Goal: Register for event/course

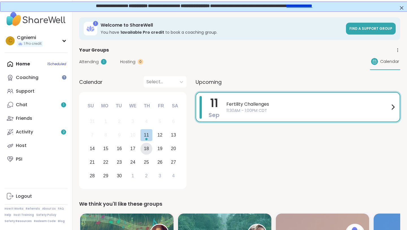
click at [148, 151] on div "18" at bounding box center [146, 149] width 5 height 8
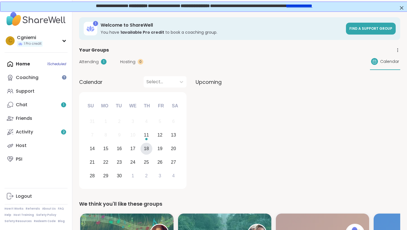
click at [147, 148] on div "18" at bounding box center [146, 149] width 5 height 8
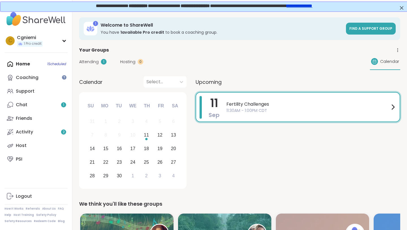
click at [259, 107] on span "11:30AM - 1:00PM CDT" at bounding box center [308, 110] width 163 height 6
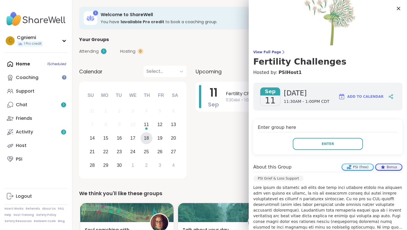
click at [150, 135] on div "18" at bounding box center [147, 138] width 12 height 12
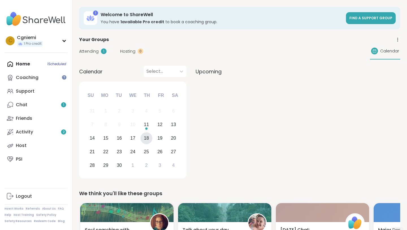
click at [148, 140] on div "18" at bounding box center [146, 138] width 5 height 8
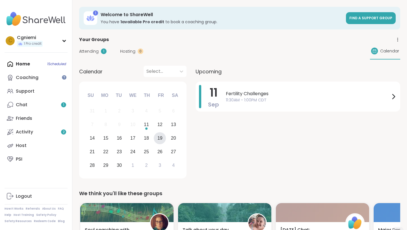
click at [158, 140] on div "19" at bounding box center [160, 138] width 5 height 8
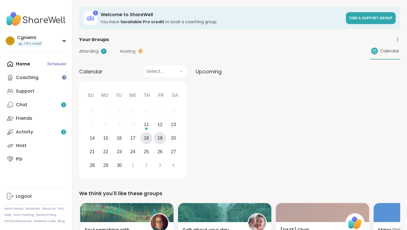
click at [143, 140] on div "18" at bounding box center [147, 138] width 12 height 12
click at [43, 104] on link "Chat 1" at bounding box center [36, 105] width 63 height 14
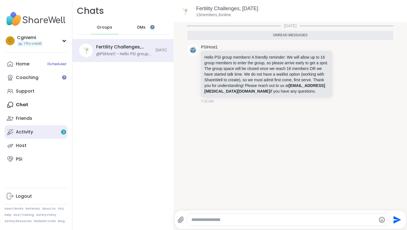
click at [40, 130] on link "Activity 2" at bounding box center [36, 132] width 63 height 14
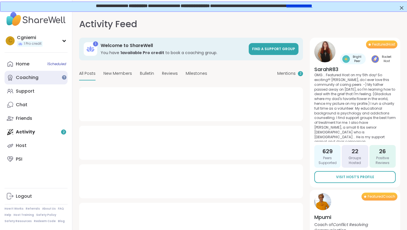
type textarea "*"
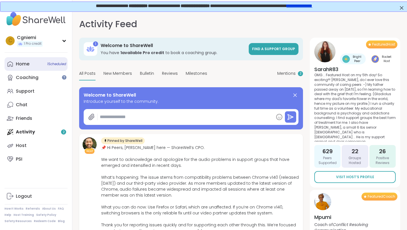
click at [28, 64] on div "Home 1 Scheduled" at bounding box center [23, 64] width 14 height 6
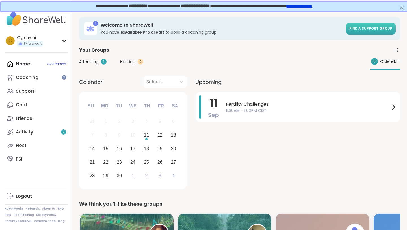
click at [363, 25] on link "Find a support group" at bounding box center [371, 29] width 50 height 12
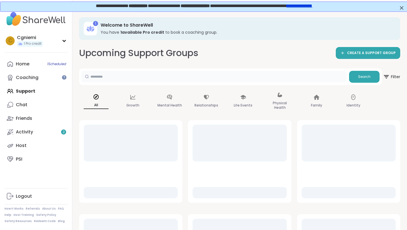
click at [174, 77] on input "text" at bounding box center [214, 76] width 266 height 11
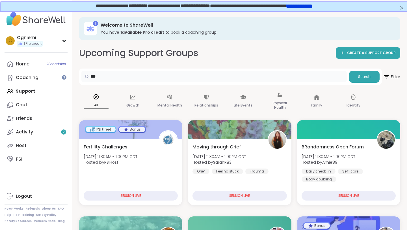
type input "***"
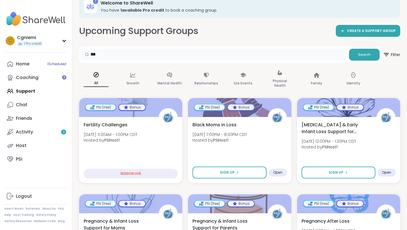
scroll to position [30, 0]
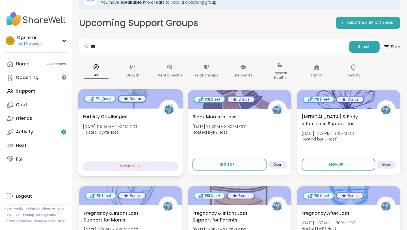
click at [105, 100] on div "PSI (free)" at bounding box center [100, 99] width 31 height 6
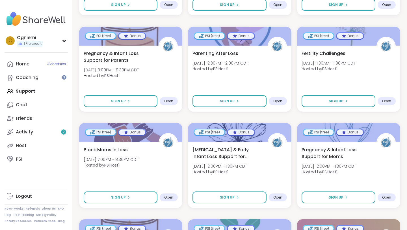
scroll to position [577, 0]
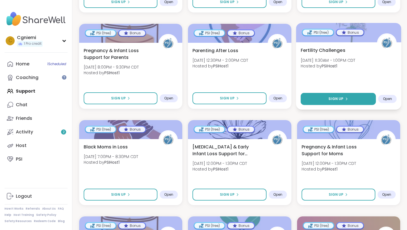
click at [347, 99] on button "Sign Up" at bounding box center [339, 99] width 76 height 12
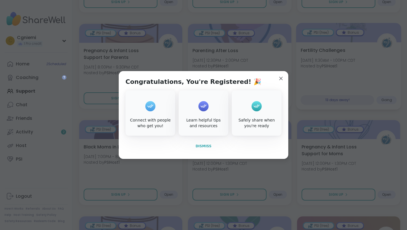
click at [202, 147] on span "Dismiss" at bounding box center [204, 146] width 16 height 4
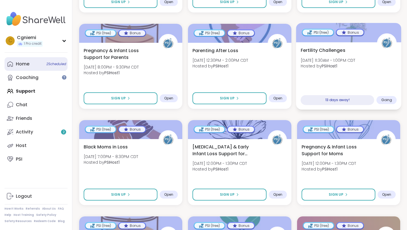
click at [30, 63] on link "Home 2 Scheduled" at bounding box center [36, 64] width 63 height 14
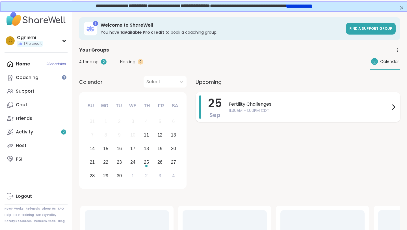
click at [256, 101] on span "Fertility Challenges" at bounding box center [310, 104] width 162 height 7
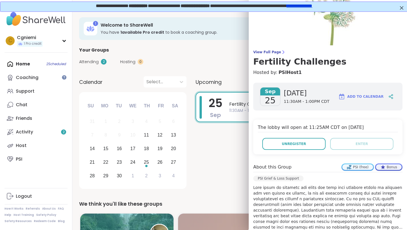
click at [358, 96] on span "Add to Calendar" at bounding box center [366, 96] width 36 height 5
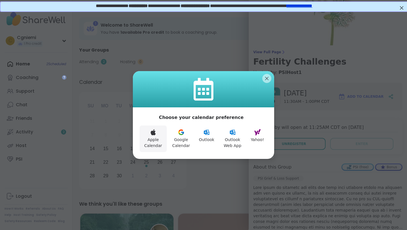
click at [155, 133] on icon at bounding box center [153, 132] width 5 height 6
